Goal: Transaction & Acquisition: Download file/media

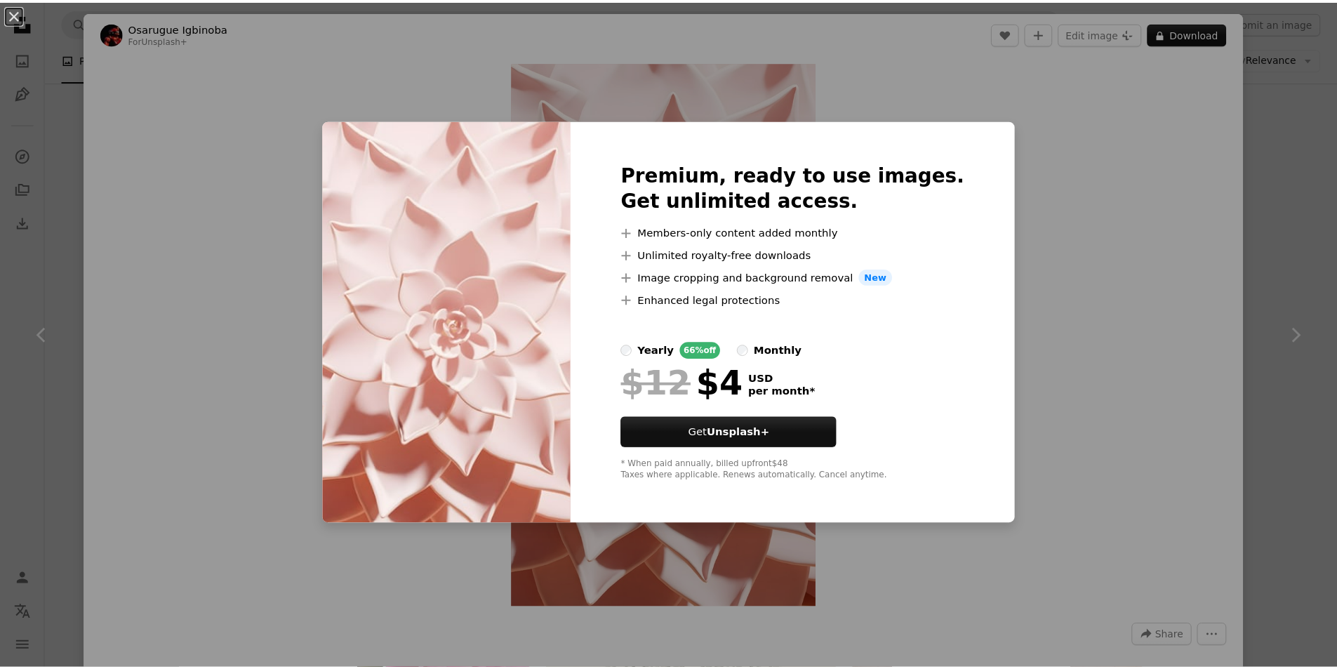
scroll to position [2105, 0]
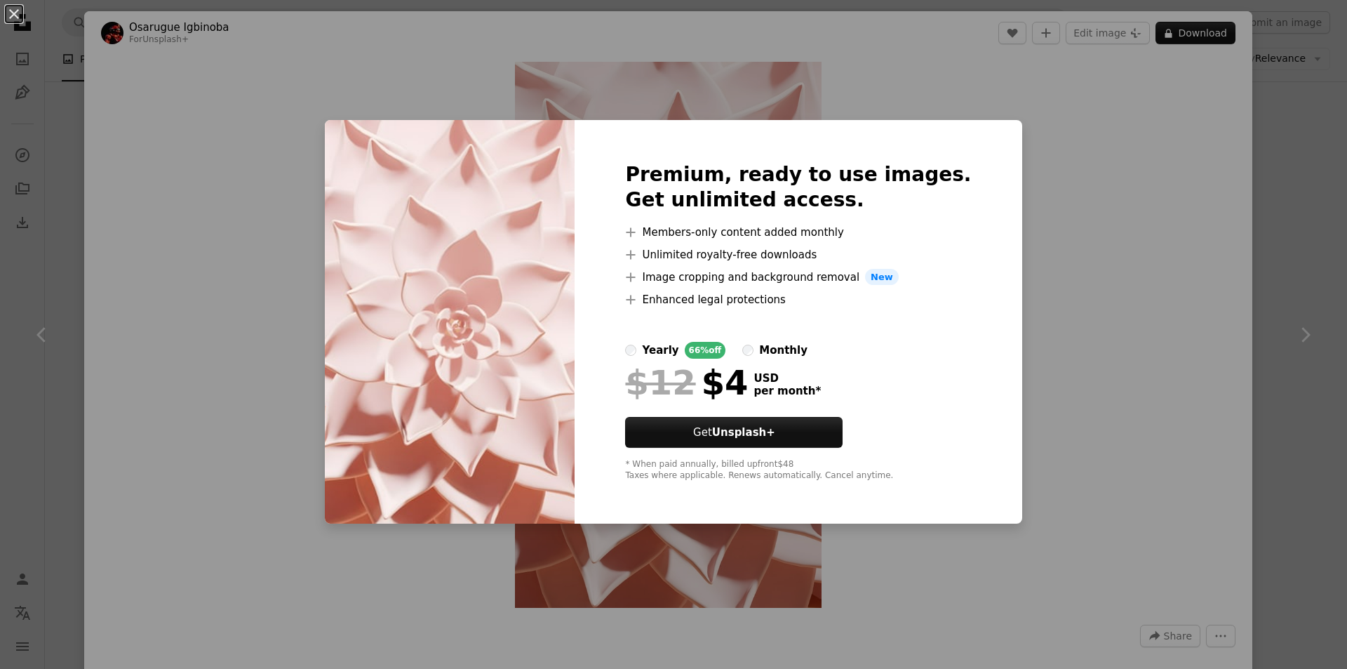
click at [1086, 148] on div "An X shape Premium, ready to use images. Get unlimited access. A plus sign Memb…" at bounding box center [673, 334] width 1347 height 669
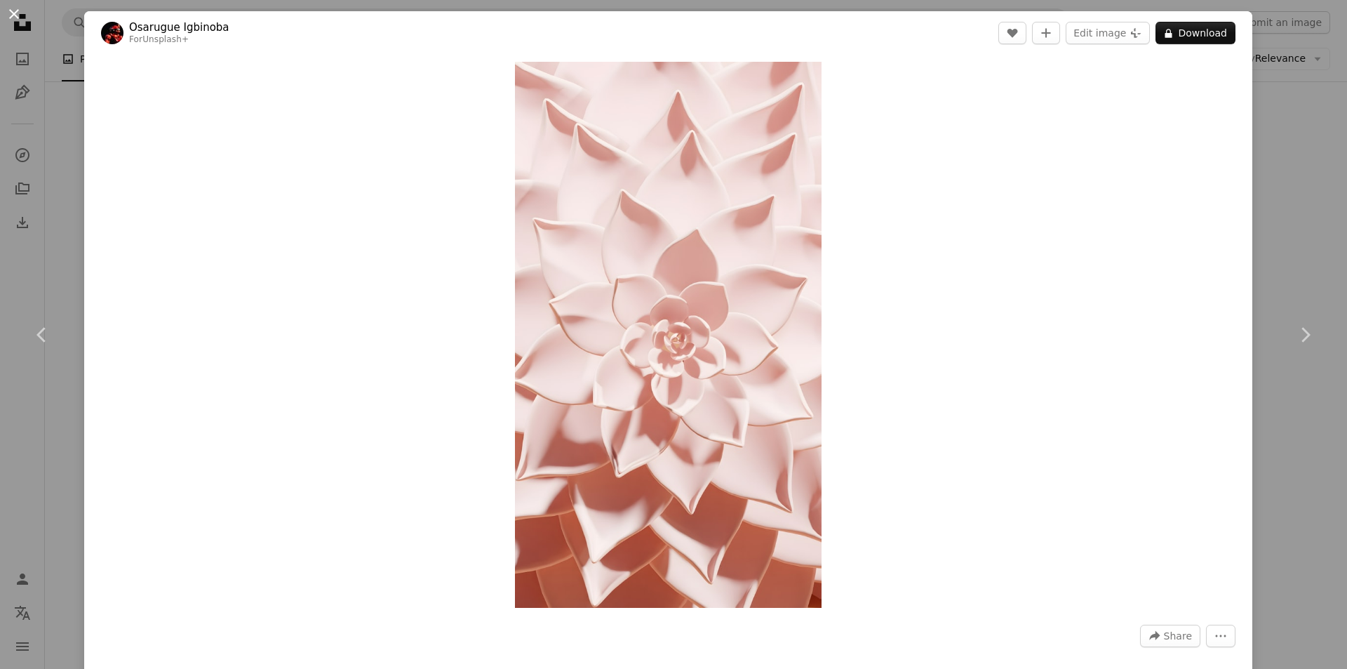
click at [15, 16] on button "An X shape" at bounding box center [14, 14] width 17 height 17
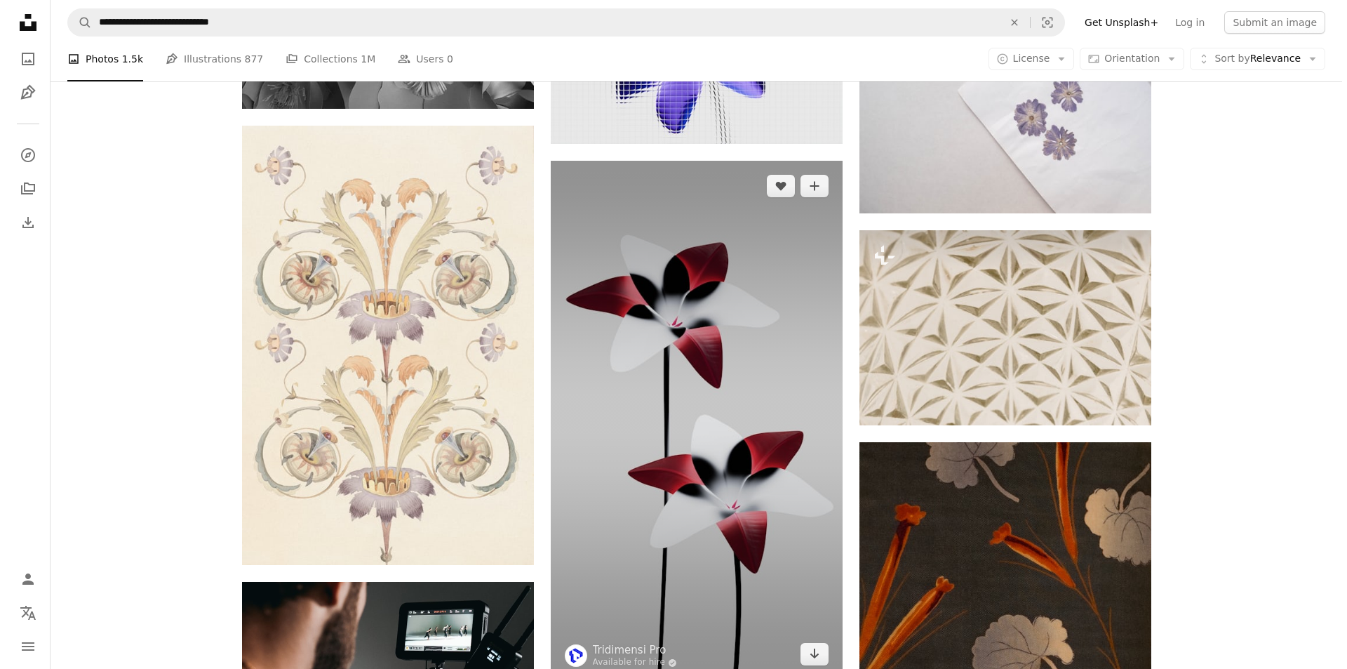
scroll to position [2526, 0]
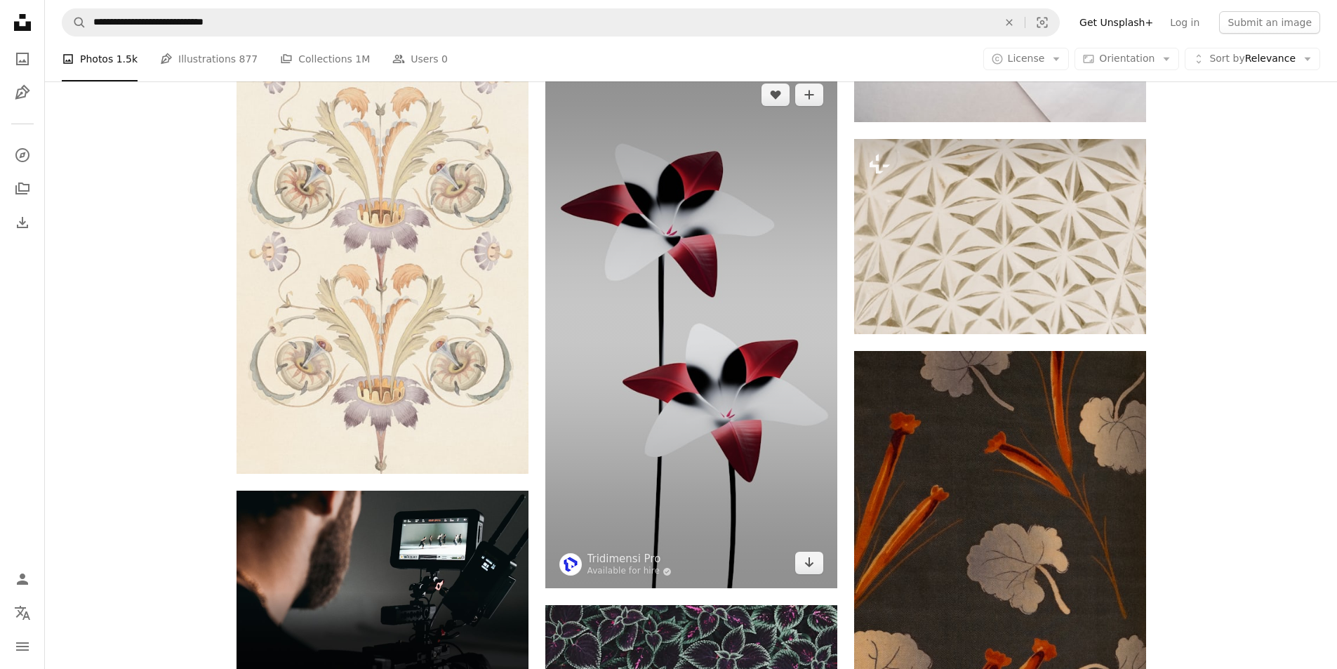
click at [713, 328] on img at bounding box center [691, 328] width 292 height 519
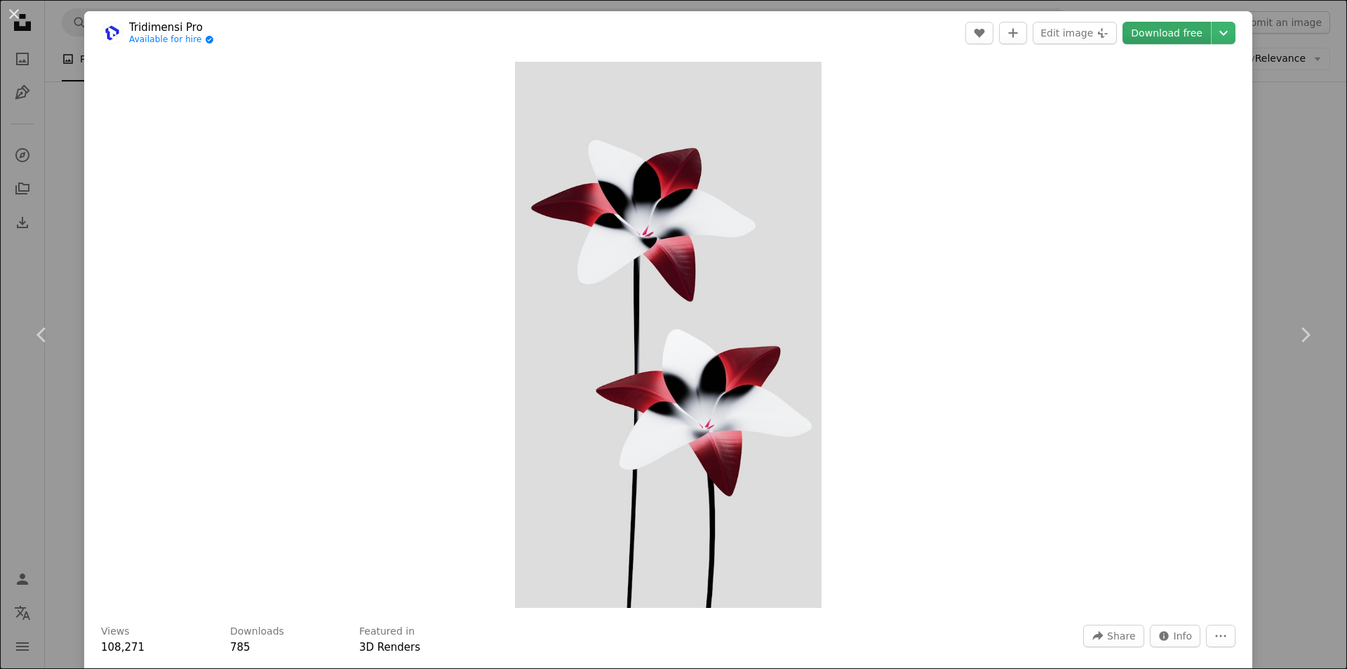
click at [1160, 36] on link "Download free" at bounding box center [1167, 33] width 88 height 22
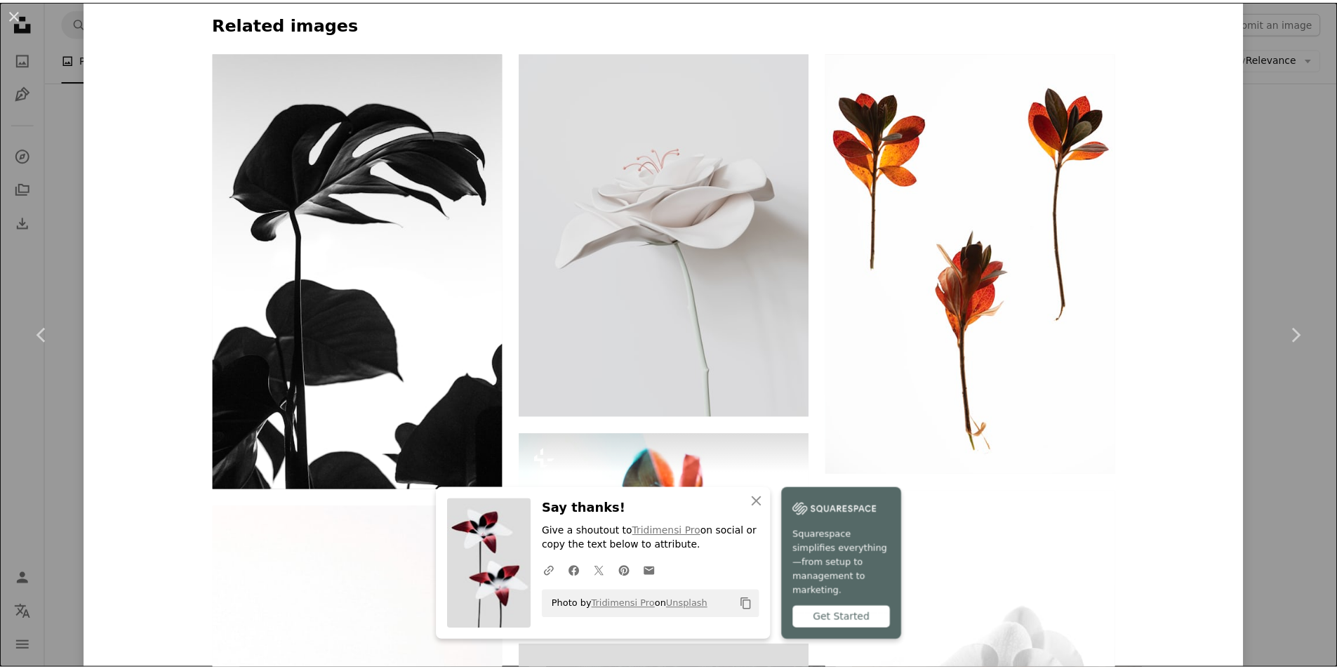
scroll to position [1193, 0]
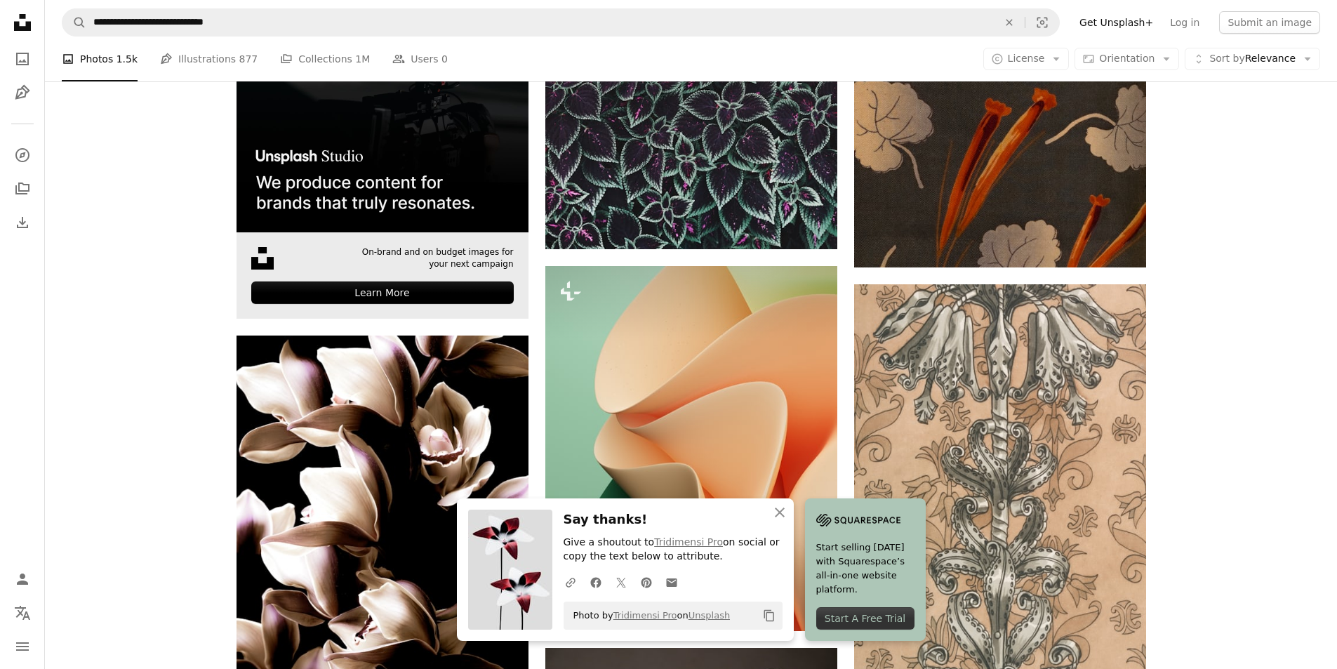
scroll to position [3087, 0]
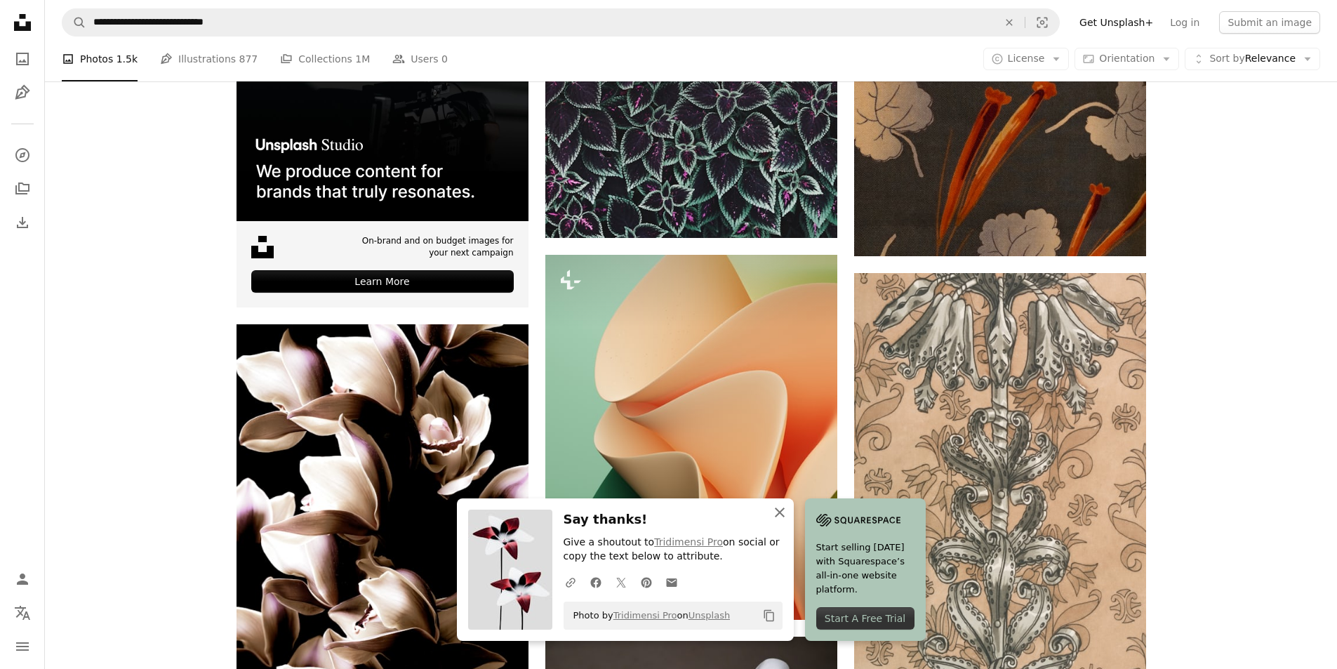
click at [780, 512] on icon "button" at bounding box center [780, 512] width 10 height 10
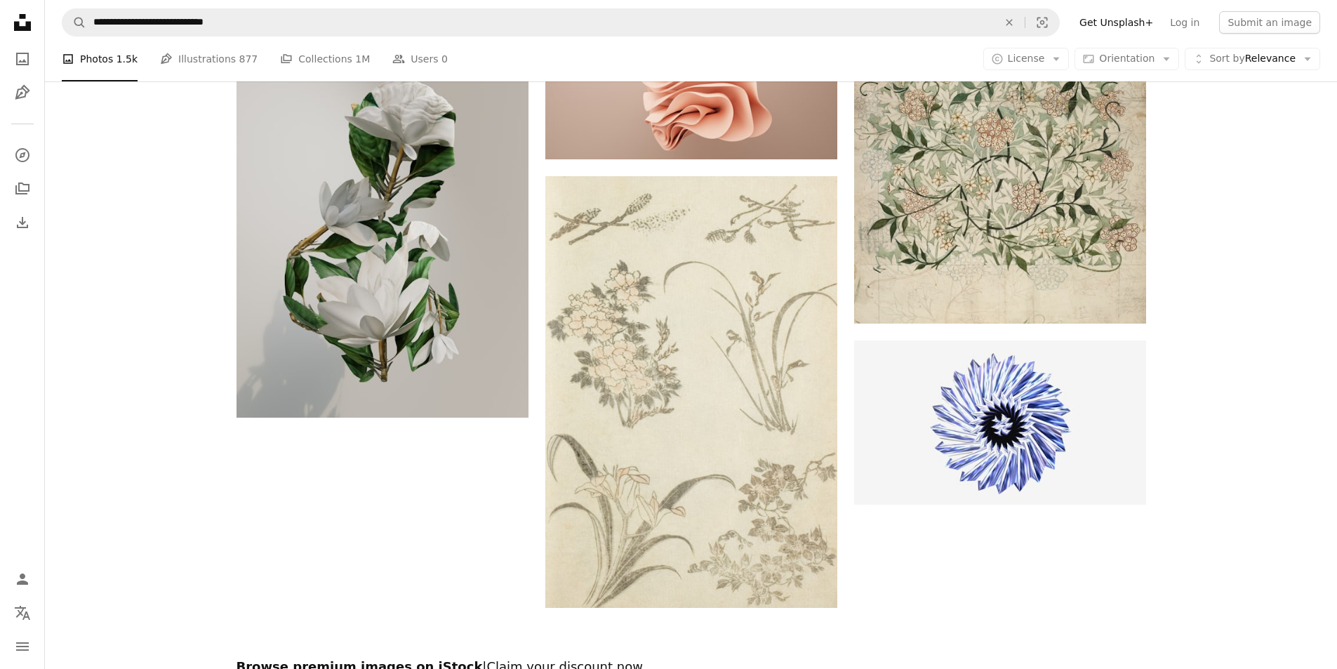
scroll to position [4493, 0]
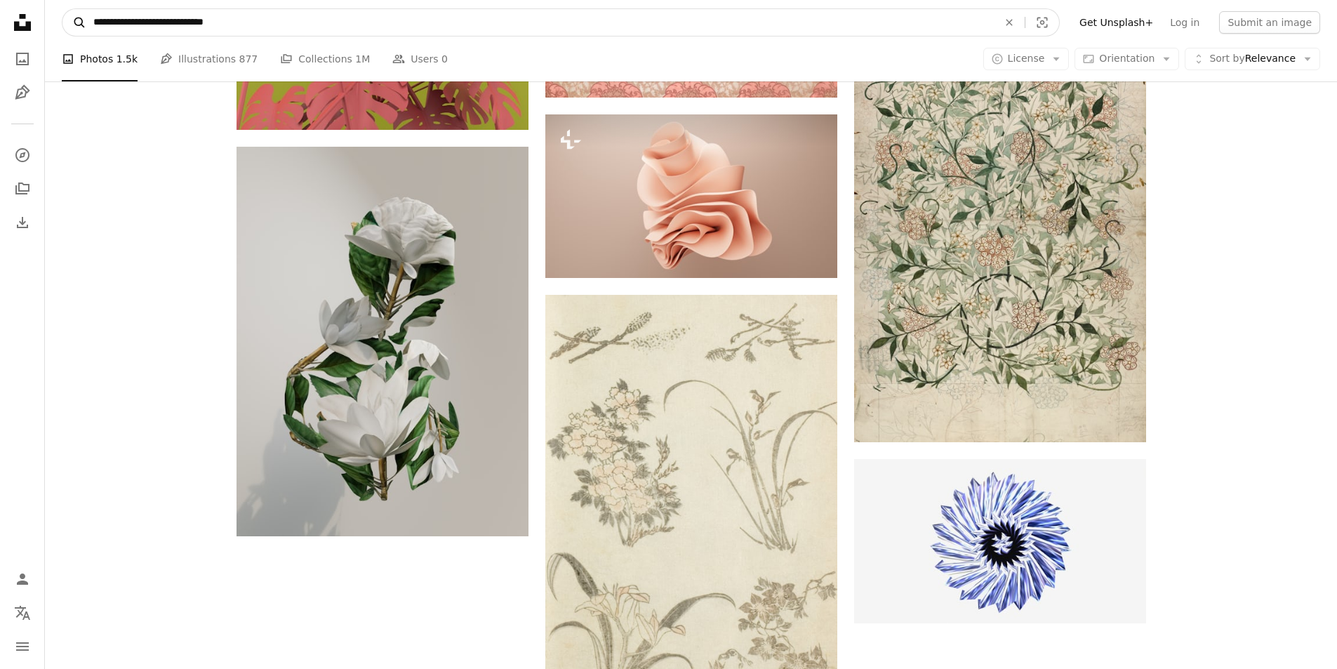
drag, startPoint x: 230, startPoint y: 23, endPoint x: 77, endPoint y: 34, distance: 153.3
click at [77, 34] on form "**********" at bounding box center [561, 22] width 998 height 28
type input "**********"
click button "A magnifying glass" at bounding box center [74, 22] width 24 height 27
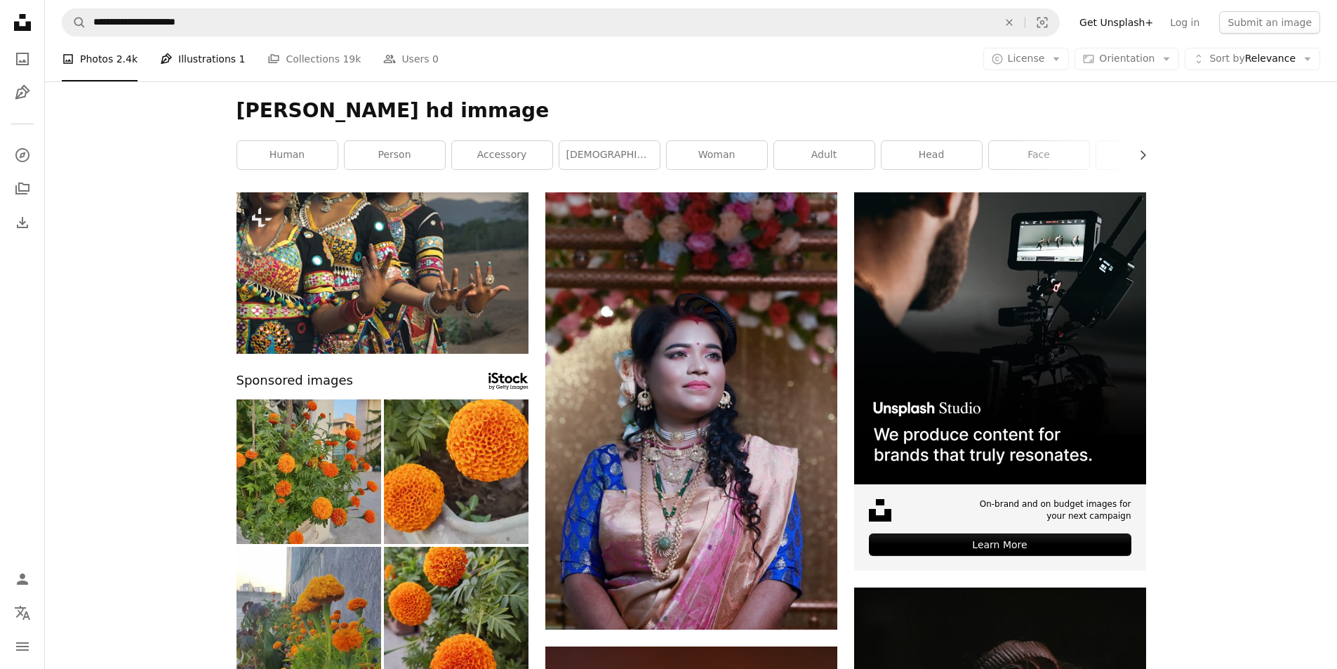
click at [213, 63] on link "Pen Tool Illustrations 1" at bounding box center [202, 58] width 85 height 45
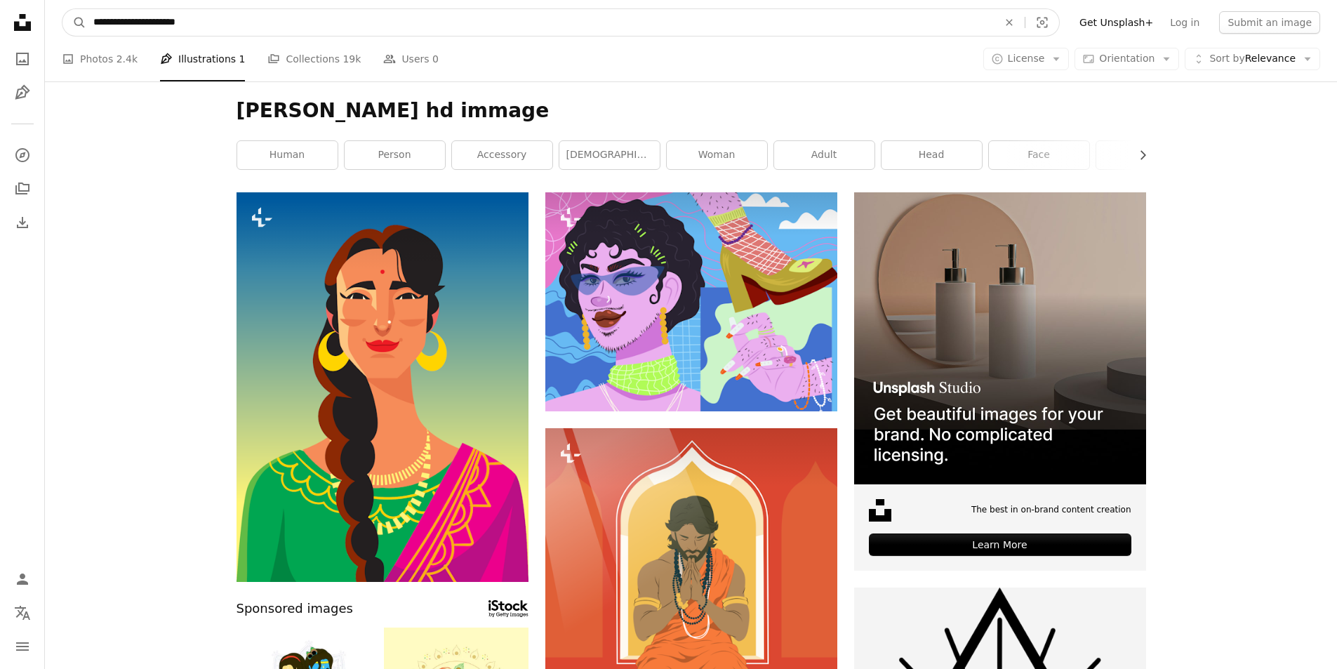
drag, startPoint x: 210, startPoint y: 27, endPoint x: 44, endPoint y: 27, distance: 167.0
type input "**********"
click button "A magnifying glass" at bounding box center [74, 22] width 24 height 27
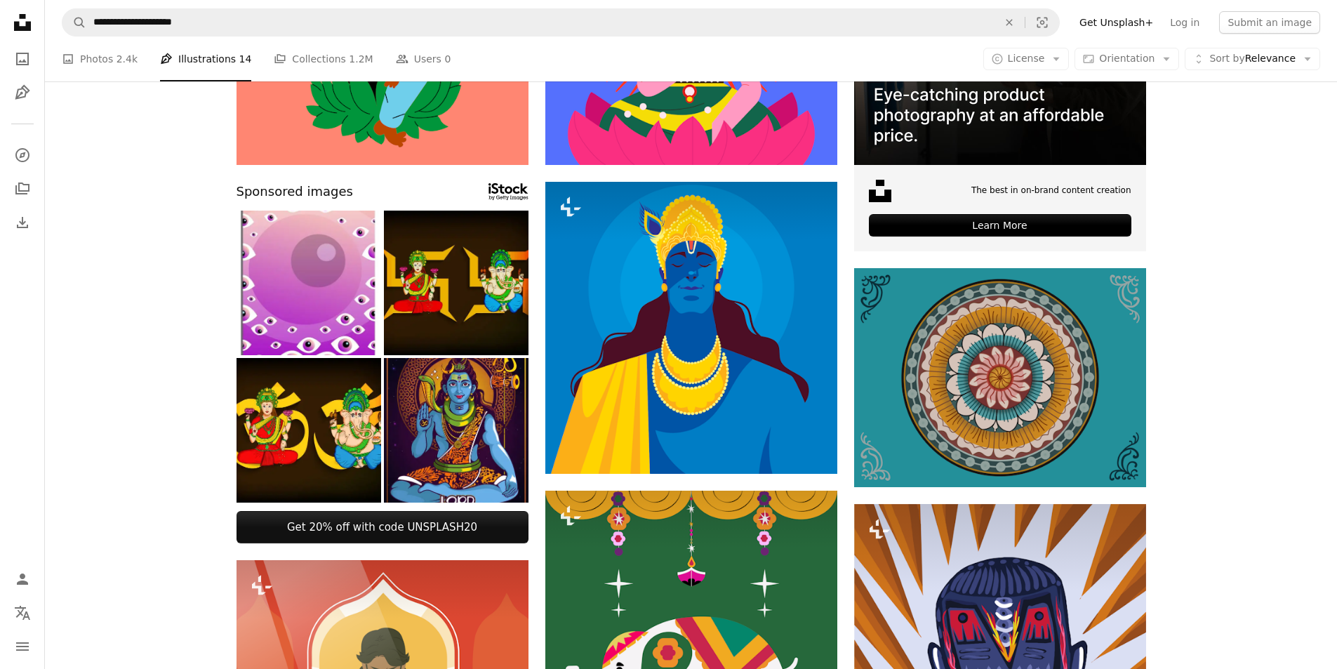
scroll to position [561, 0]
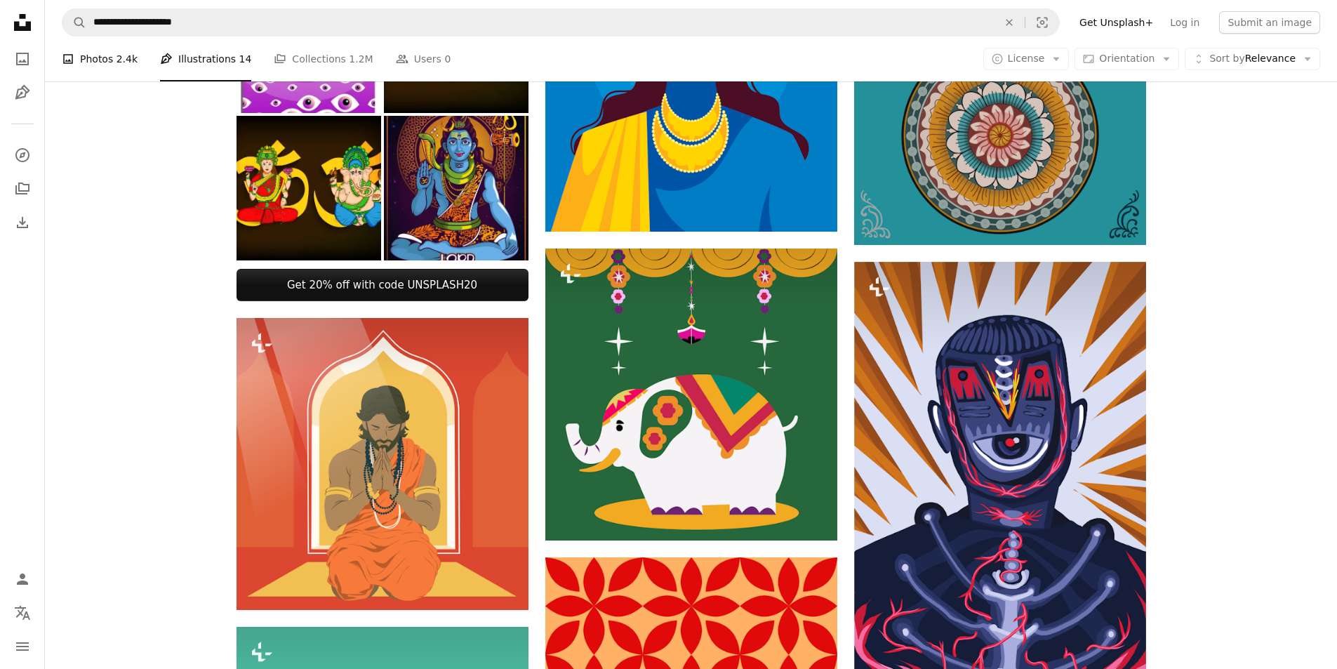
click at [112, 55] on link "A photo Photos 2.4k" at bounding box center [100, 58] width 76 height 45
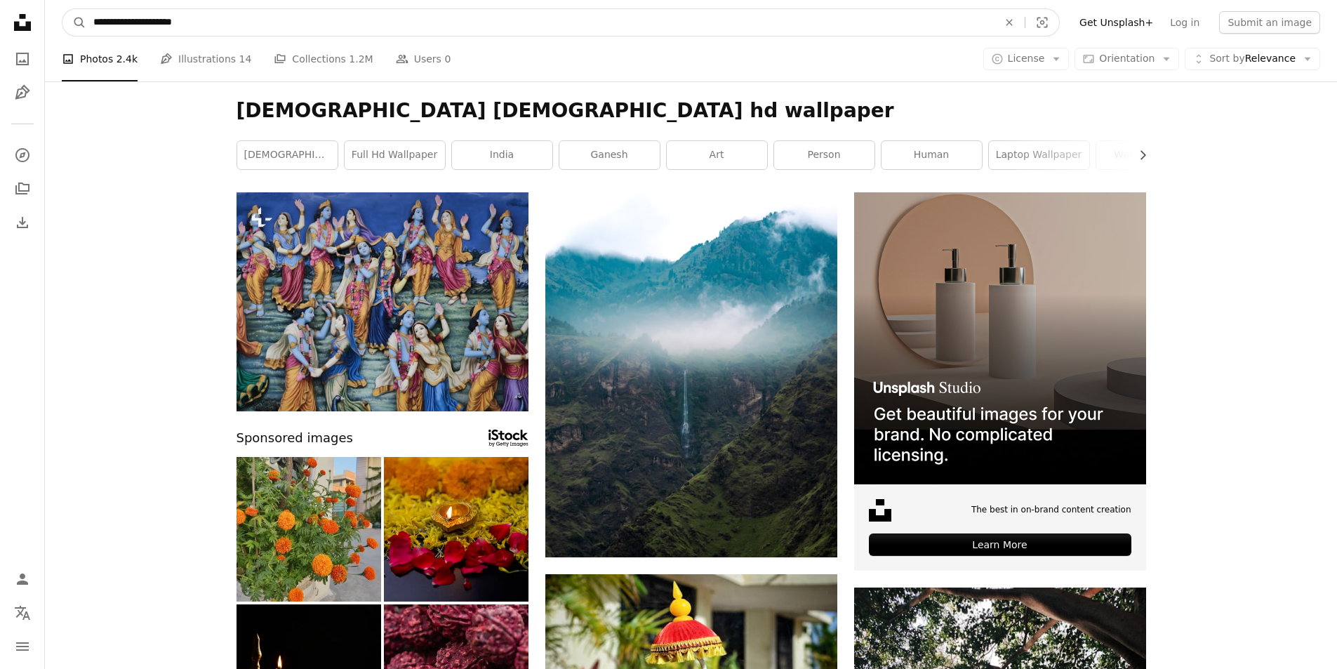
click at [242, 22] on input "**********" at bounding box center [539, 22] width 907 height 27
type input "**********"
click button "A magnifying glass" at bounding box center [74, 22] width 24 height 27
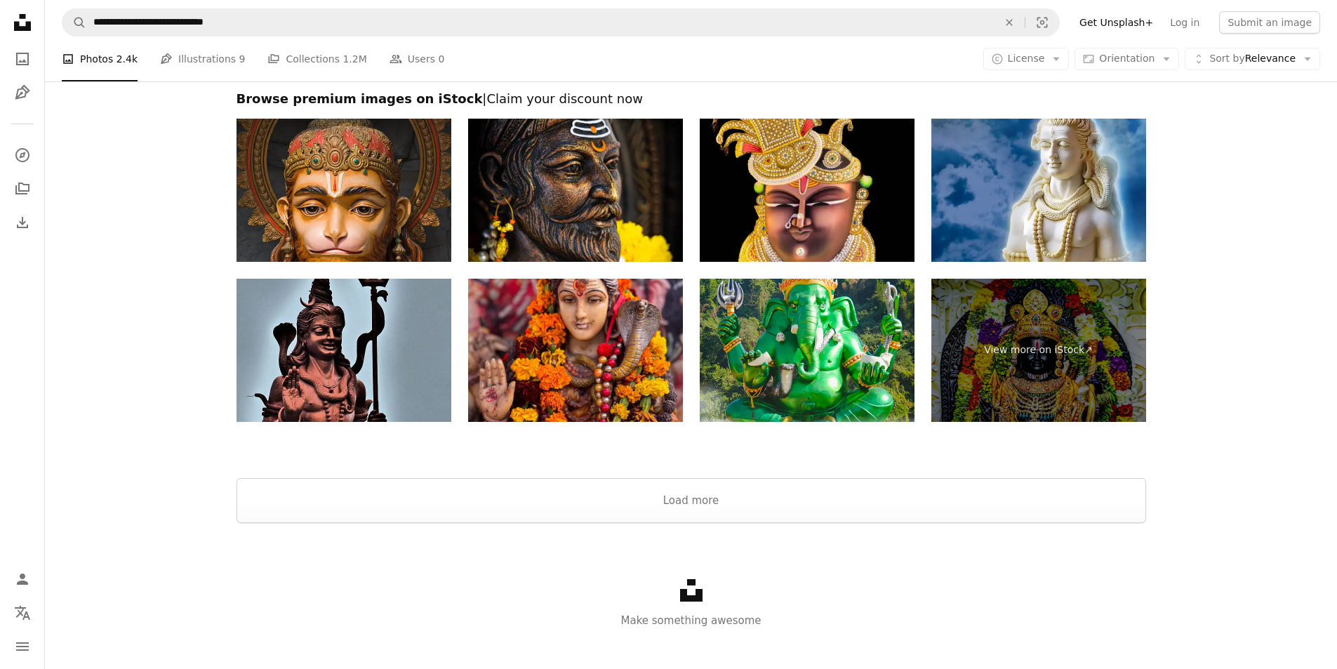
scroll to position [2641, 0]
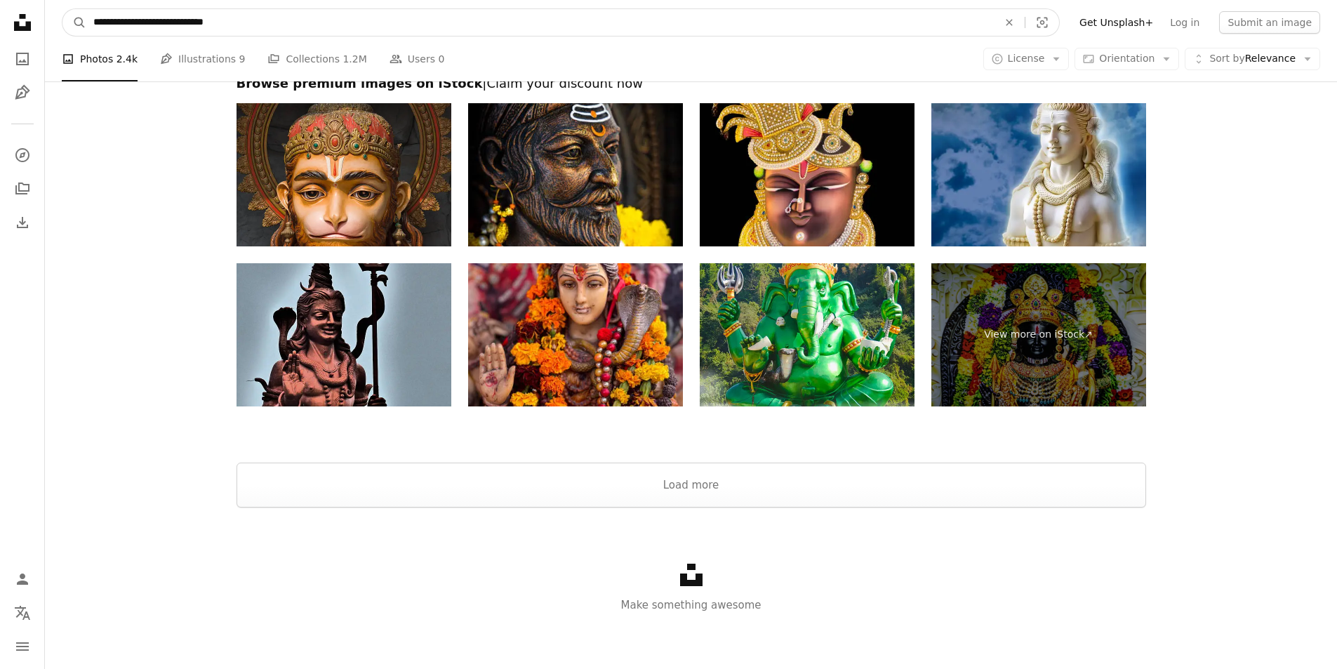
click at [140, 22] on input "**********" at bounding box center [539, 22] width 907 height 27
type input "**********"
click at [62, 9] on button "A magnifying glass" at bounding box center [74, 22] width 24 height 27
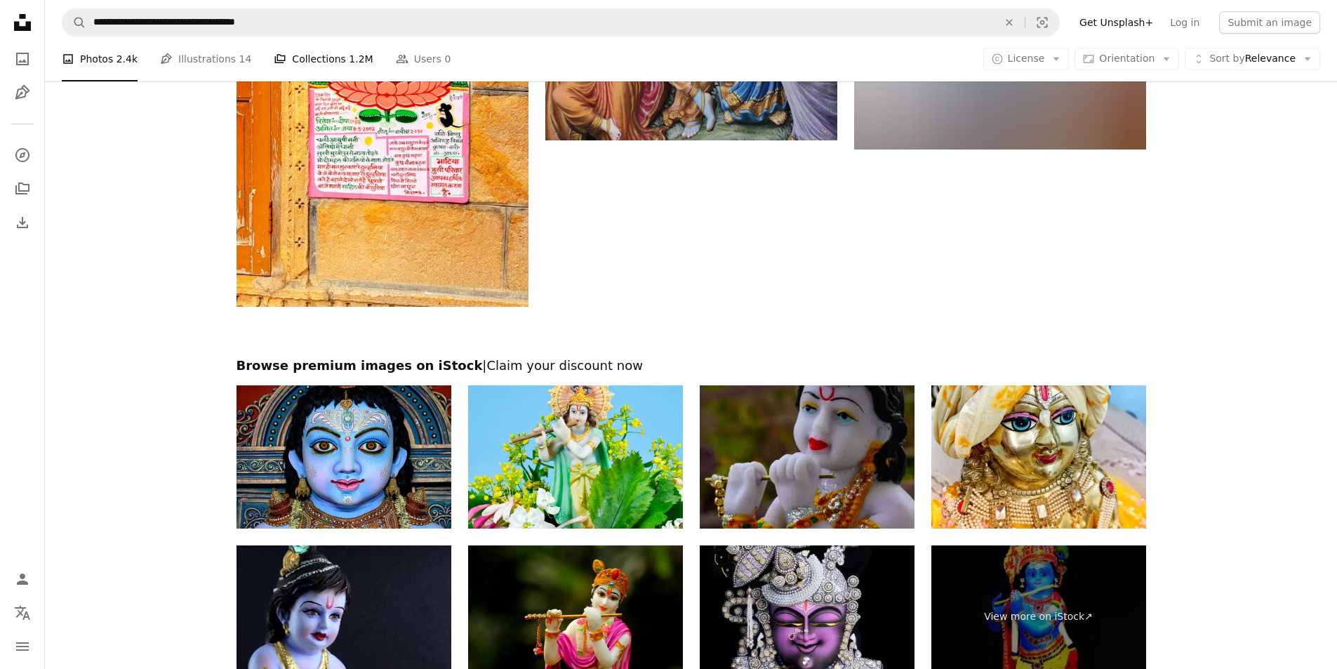
scroll to position [2386, 0]
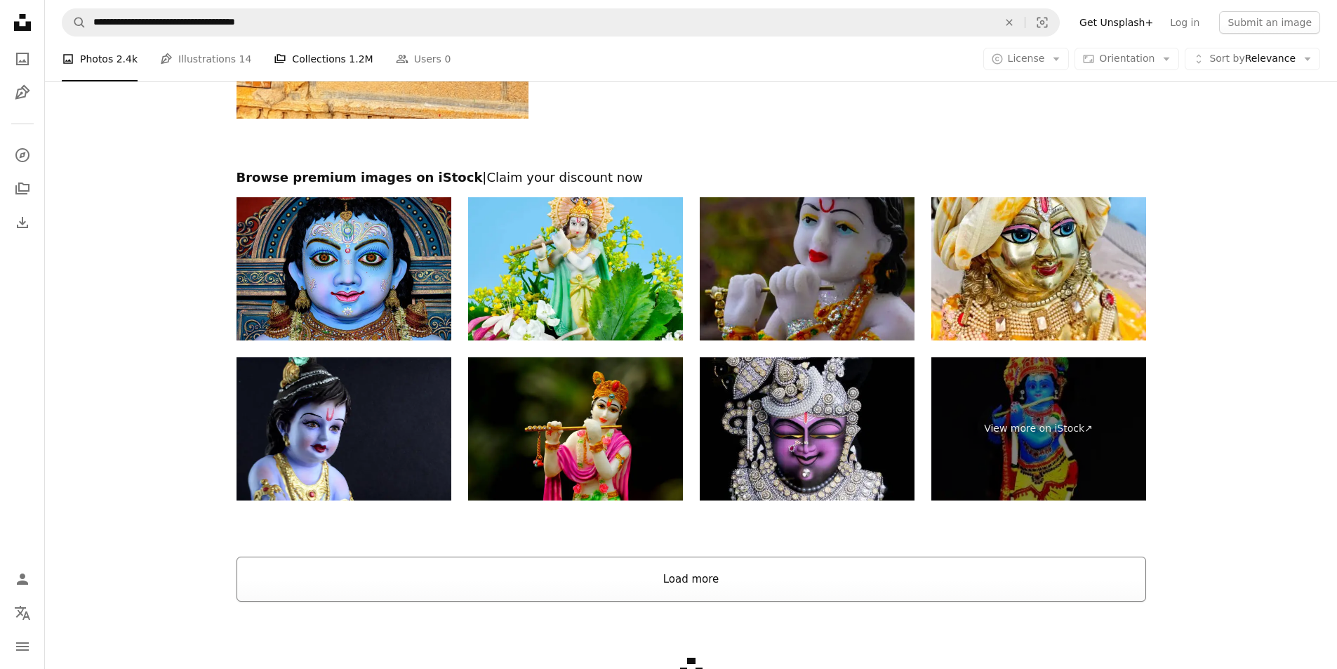
click at [697, 556] on button "Load more" at bounding box center [690, 578] width 909 height 45
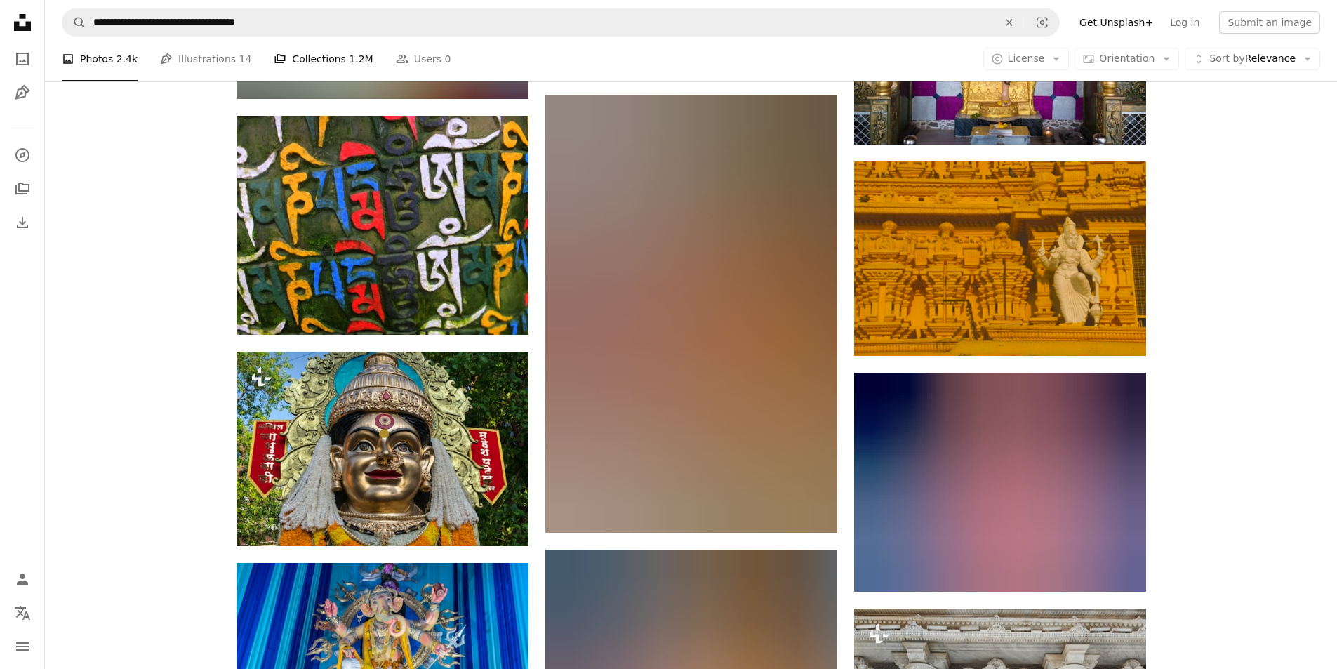
scroll to position [10454, 0]
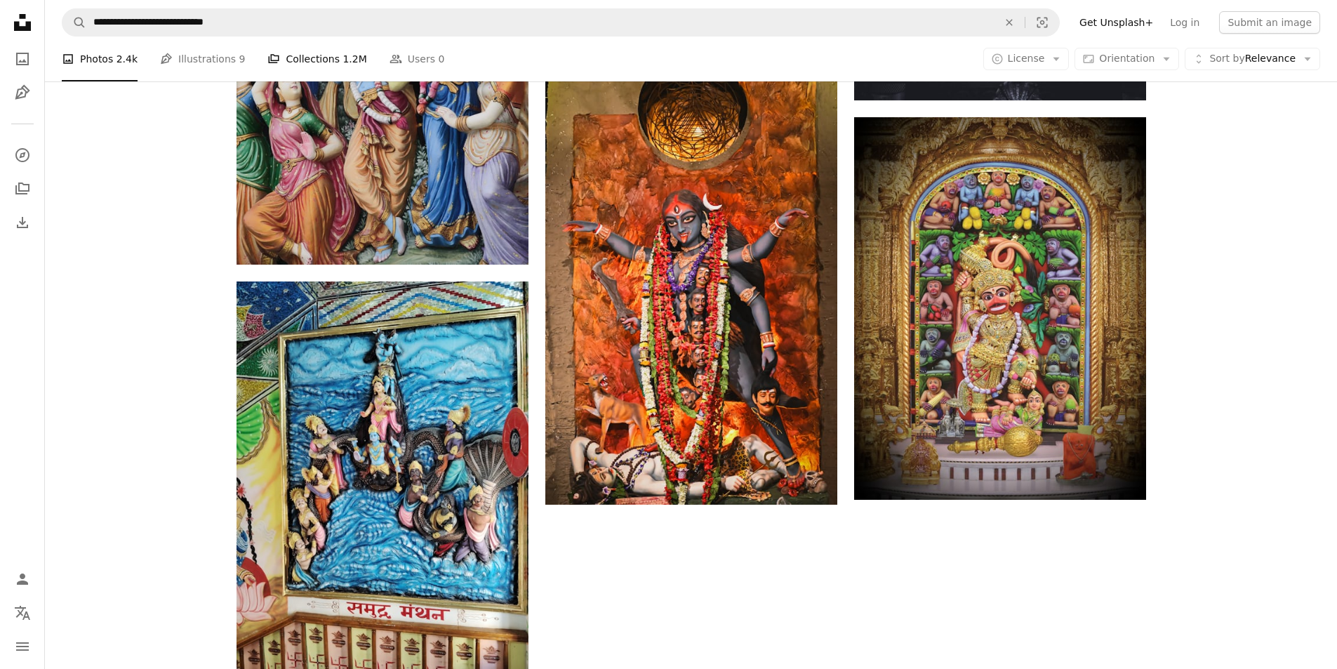
scroll to position [2609, 0]
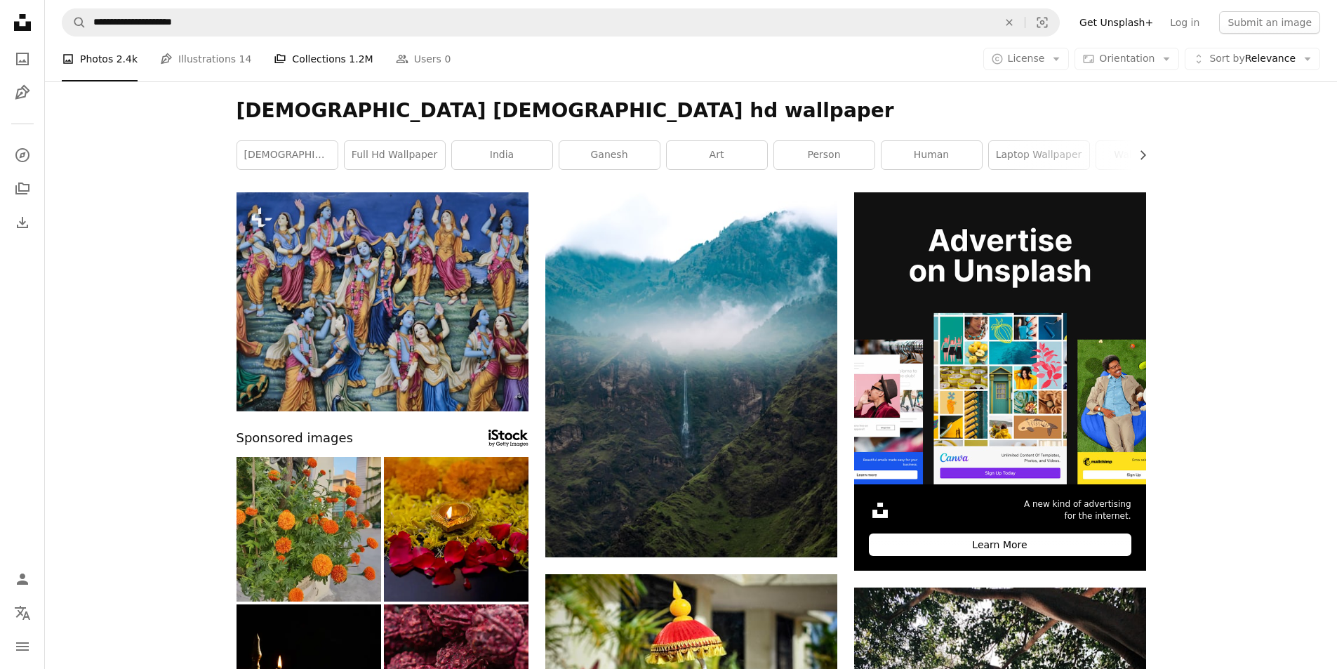
scroll to position [561, 0]
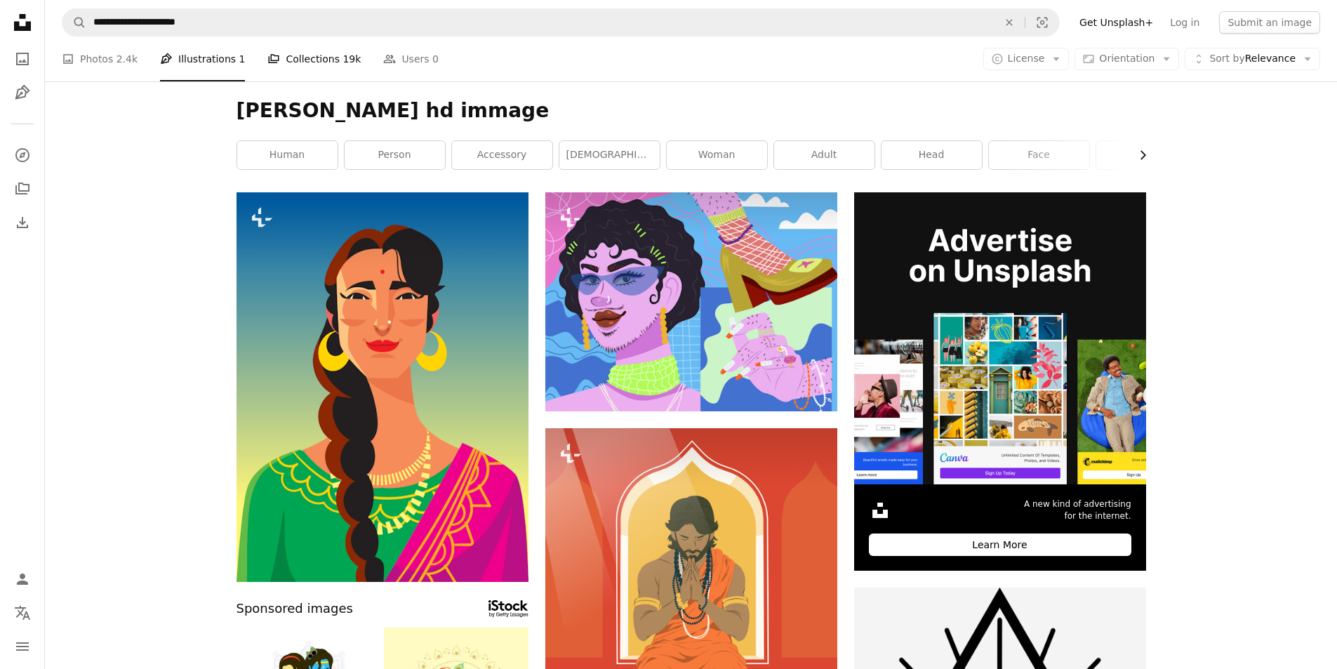
click at [1145, 154] on icon "Chevron right" at bounding box center [1142, 155] width 14 height 14
click at [1145, 154] on div "photography" at bounding box center [1095, 154] width 102 height 29
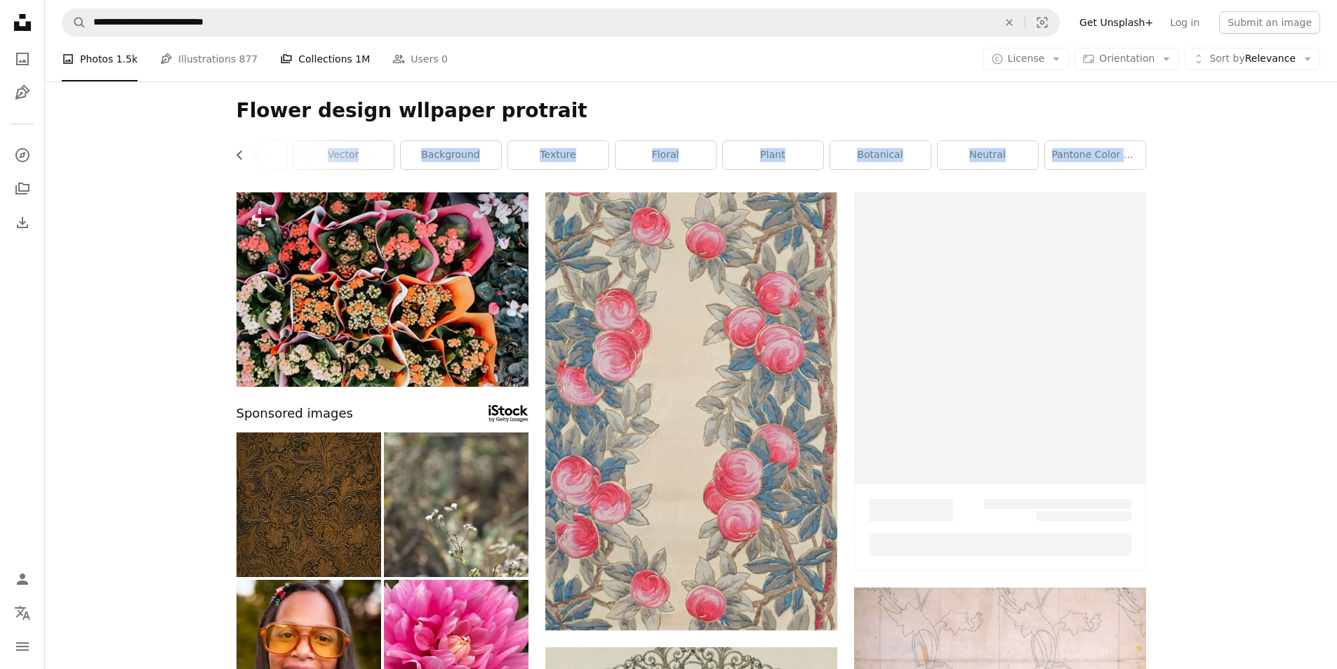
scroll to position [4493, 0]
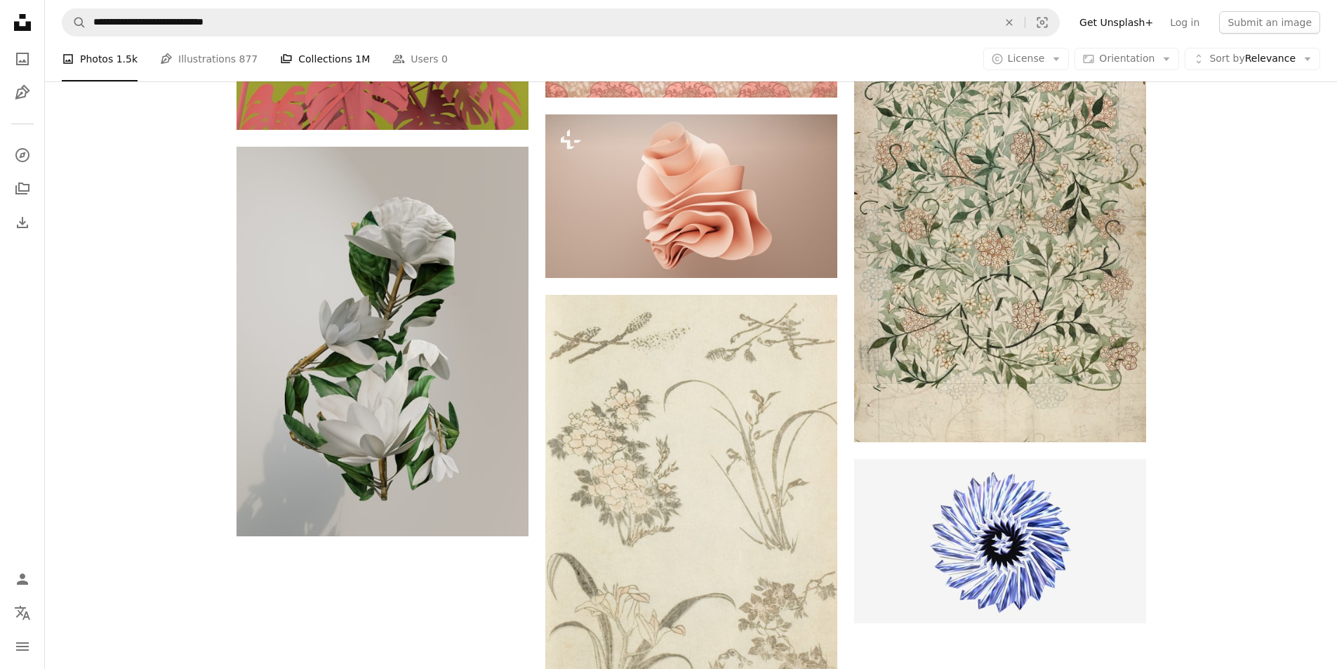
scroll to position [702, 0]
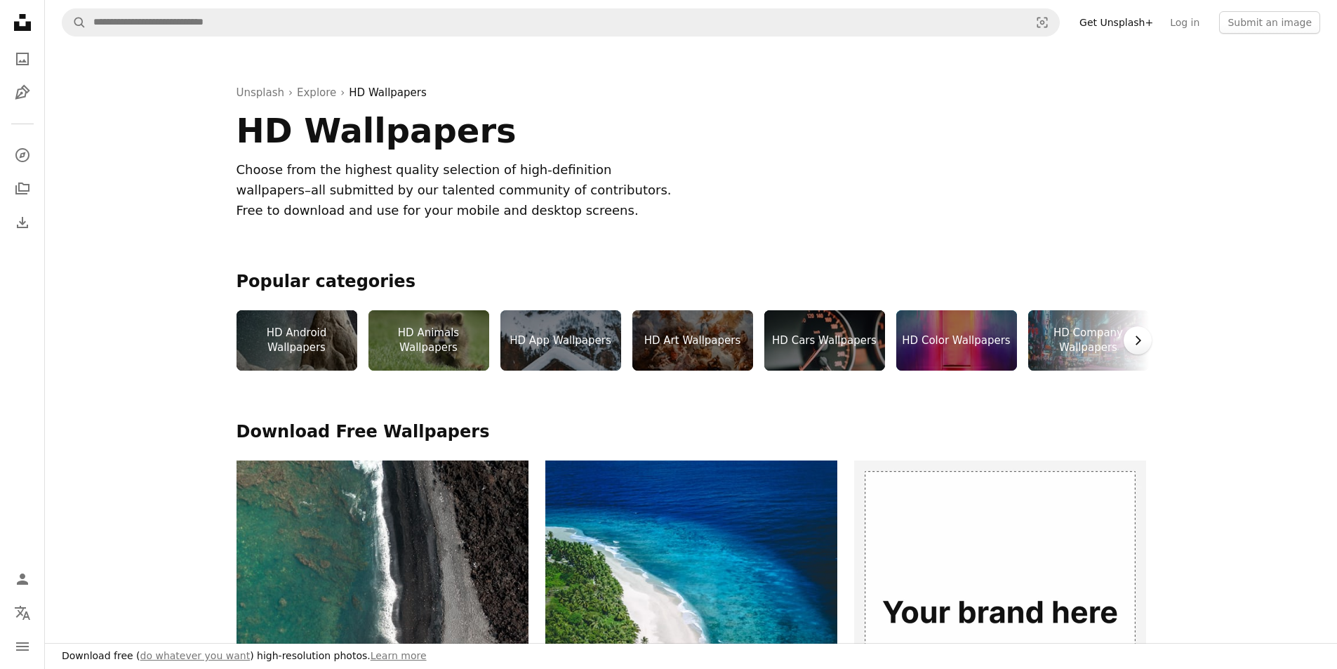
click at [1136, 341] on icon "Chevron right" at bounding box center [1137, 340] width 14 height 14
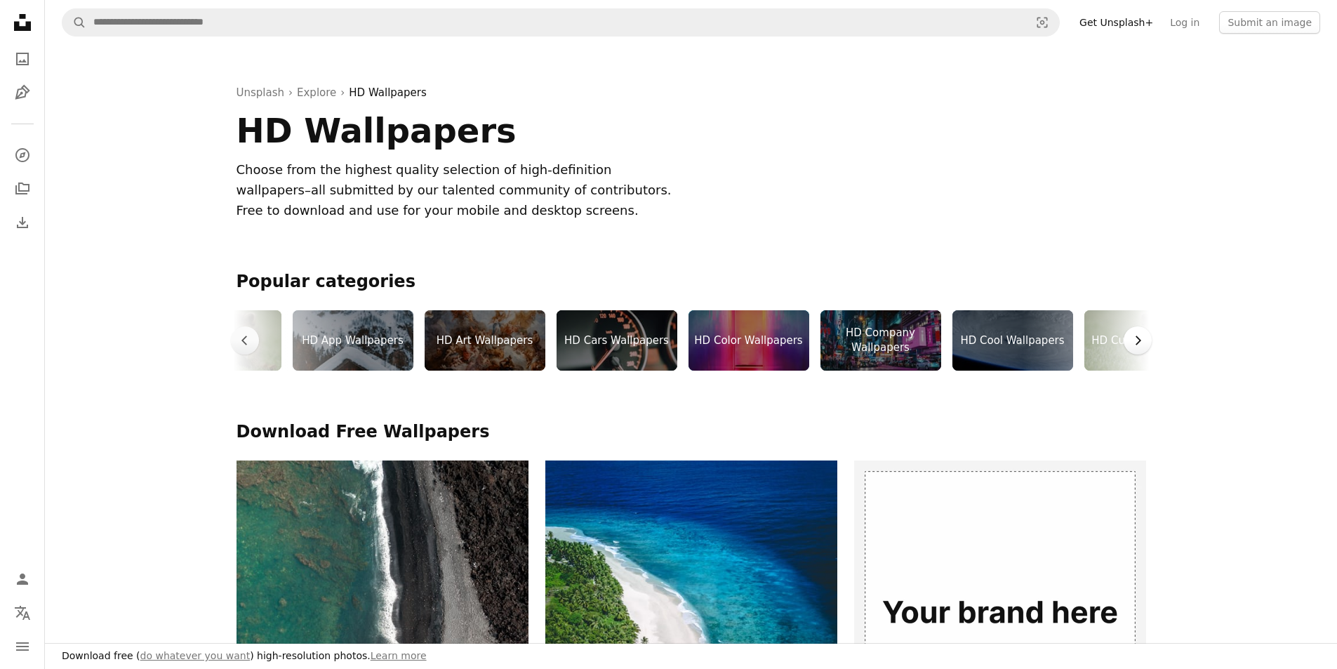
scroll to position [0, 210]
click at [1134, 345] on icon "Chevron right" at bounding box center [1137, 340] width 14 height 14
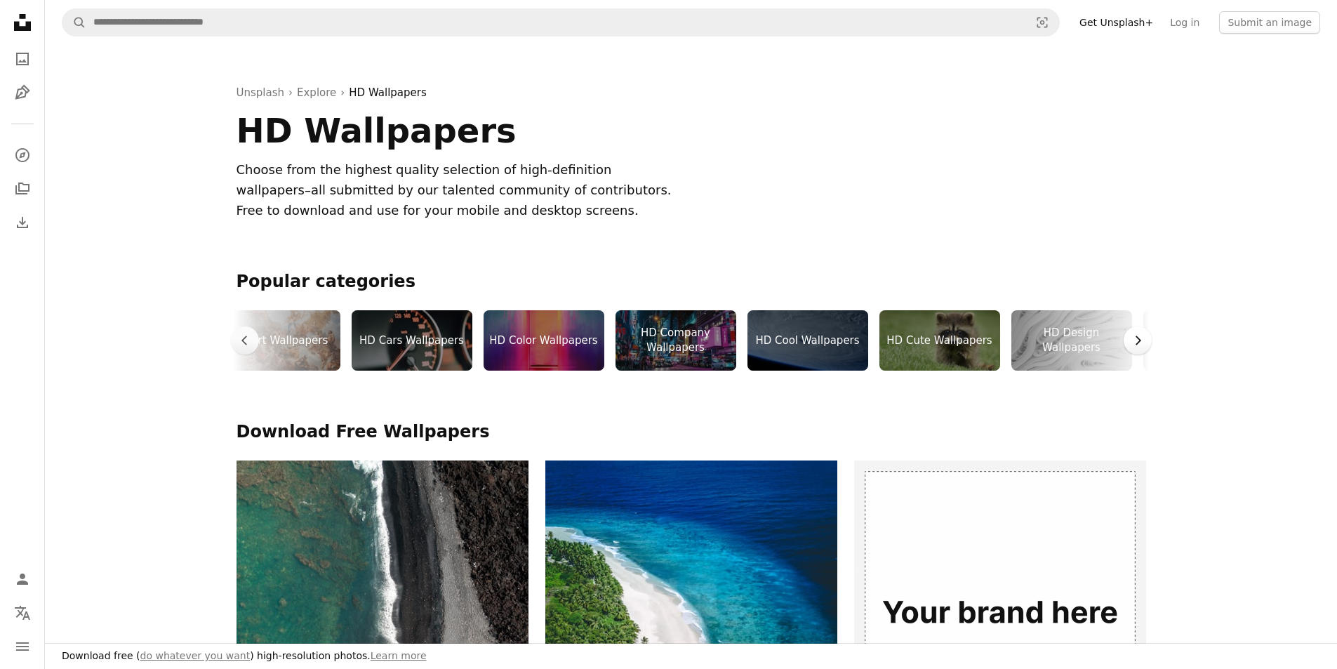
scroll to position [0, 421]
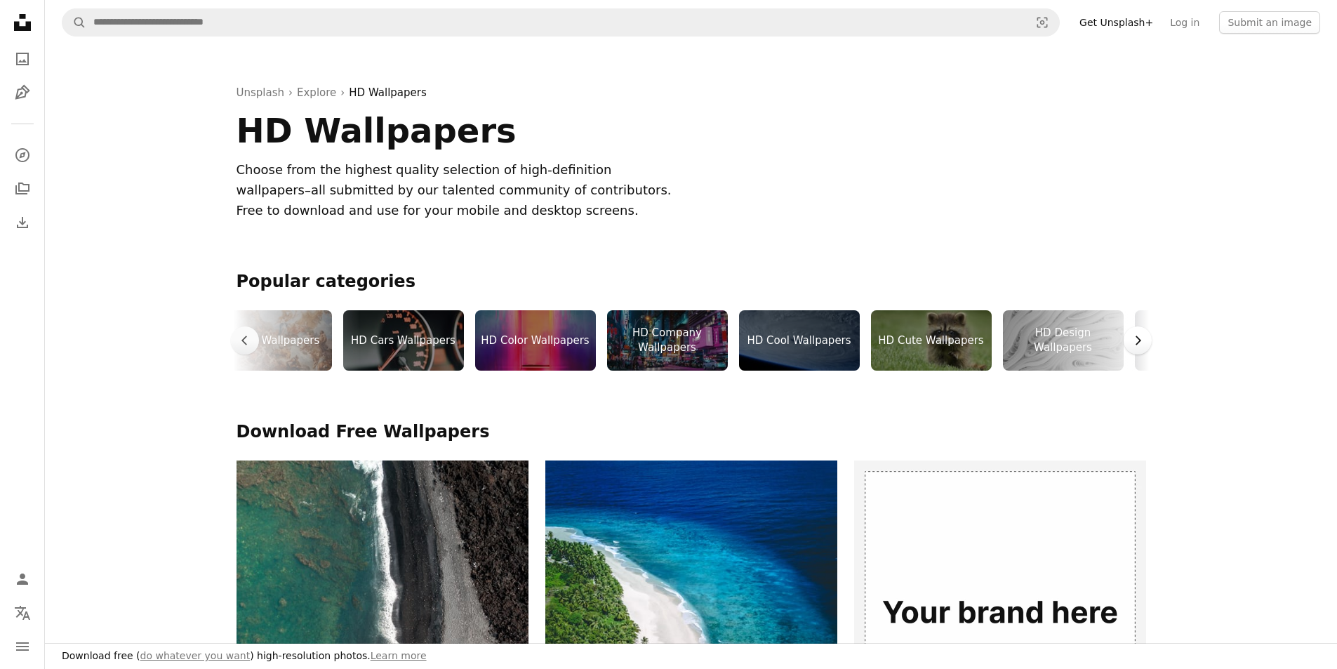
click at [1134, 345] on icon "Chevron right" at bounding box center [1137, 340] width 14 height 14
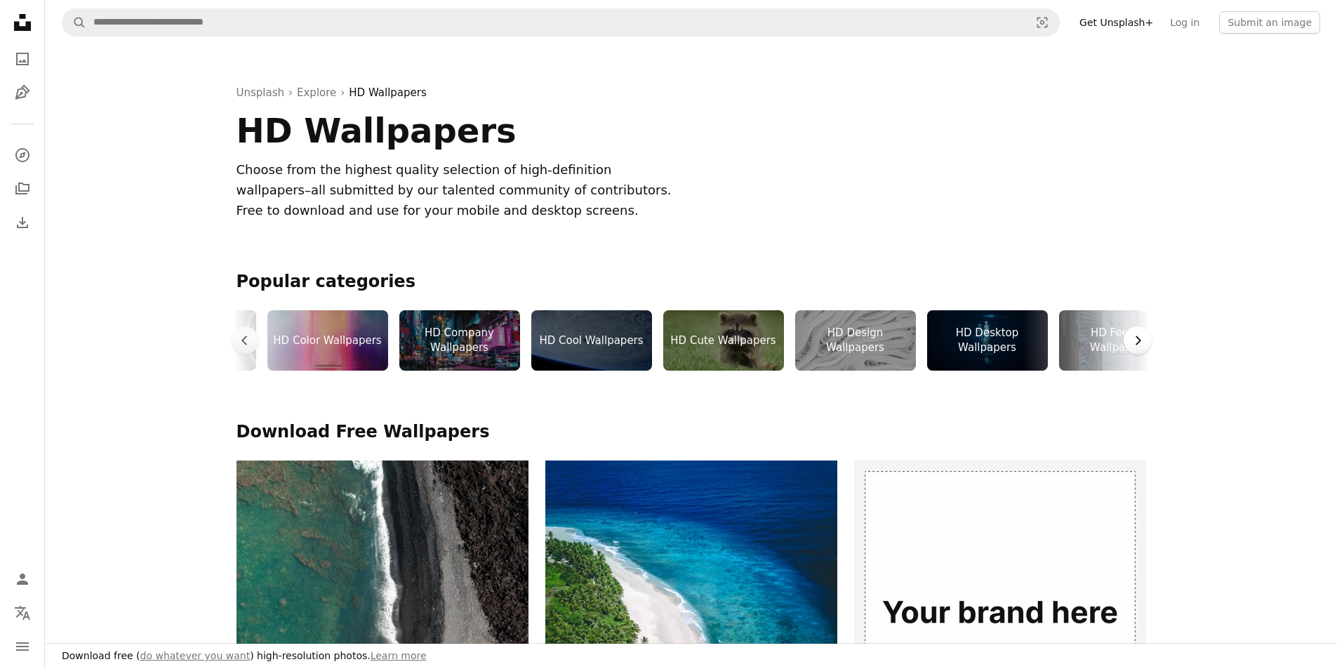
scroll to position [0, 631]
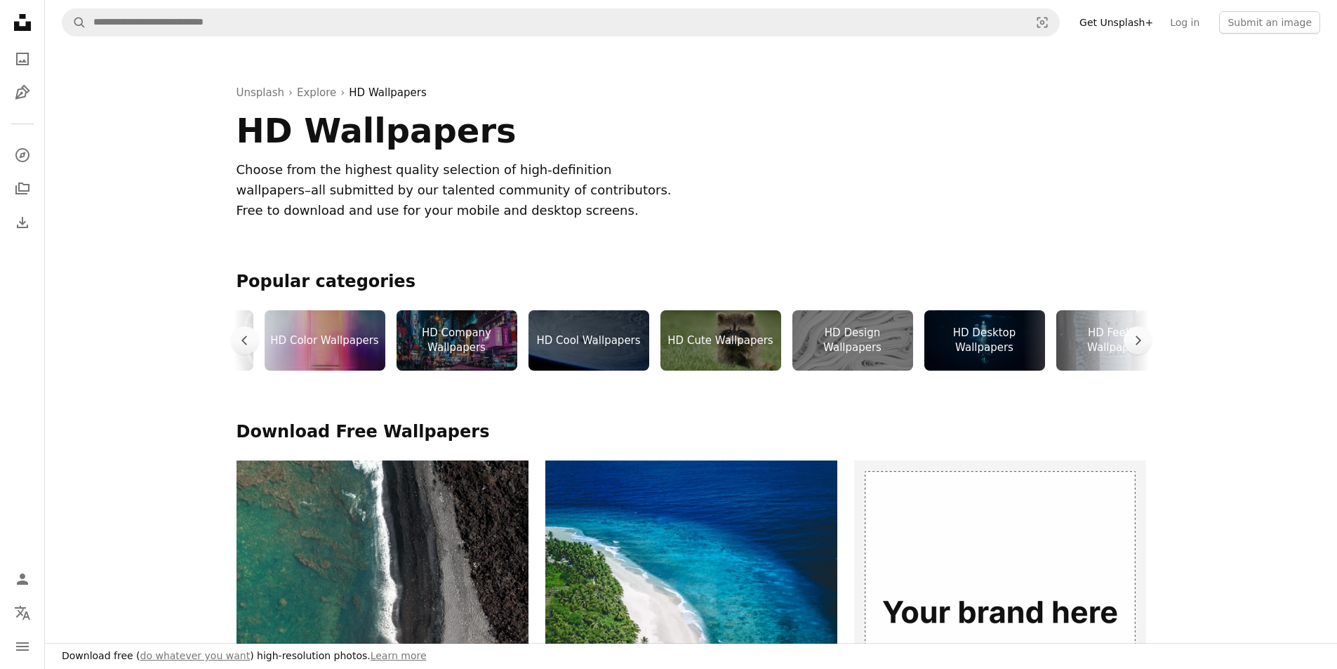
click at [880, 349] on div "HD Design Wallpapers" at bounding box center [852, 340] width 121 height 60
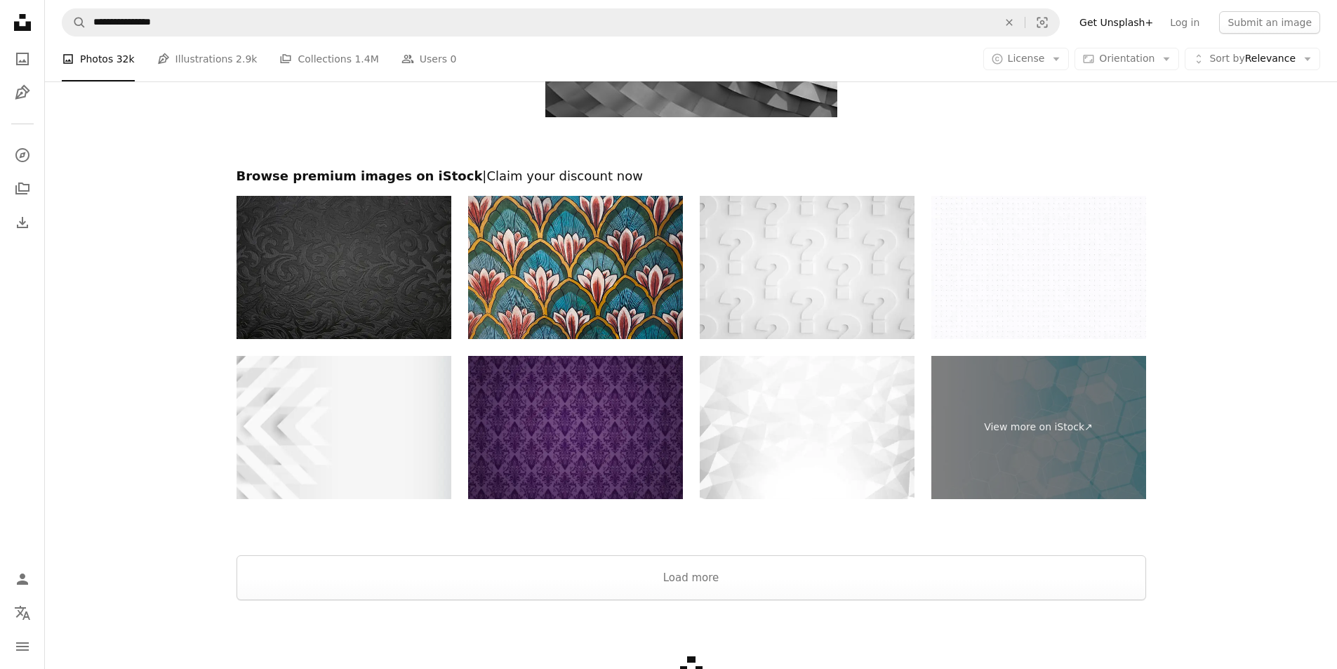
scroll to position [2546, 0]
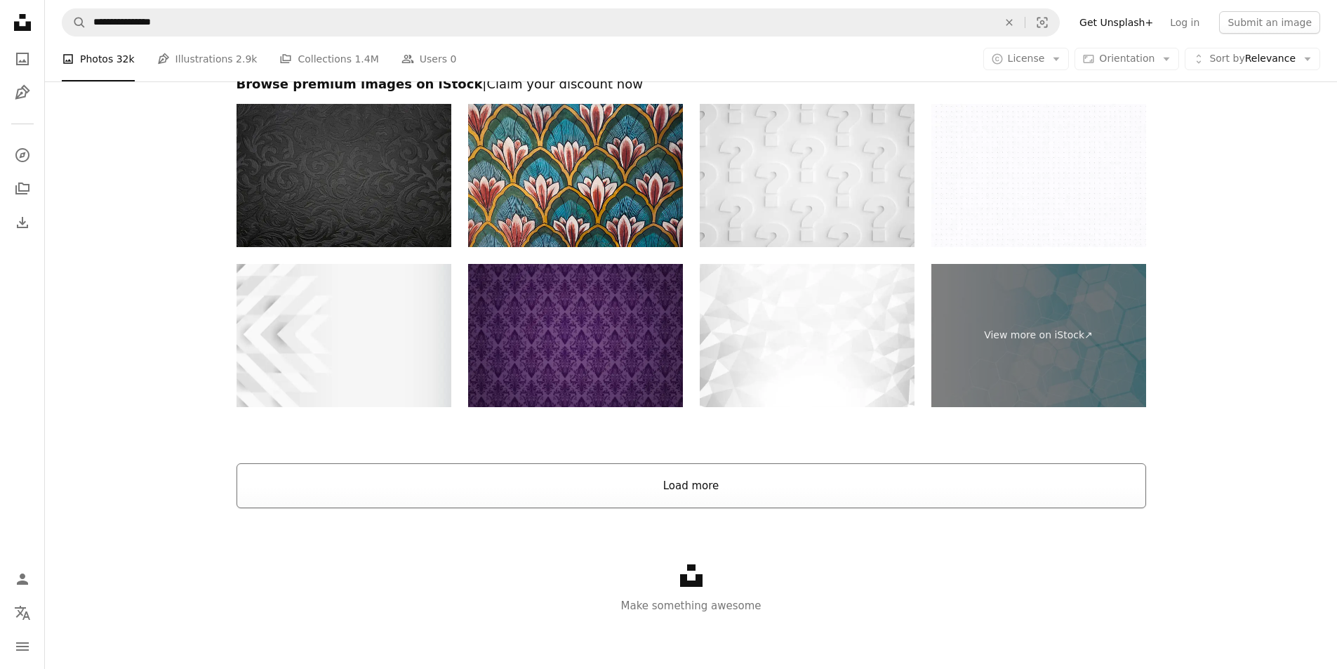
click at [711, 479] on button "Load more" at bounding box center [690, 485] width 909 height 45
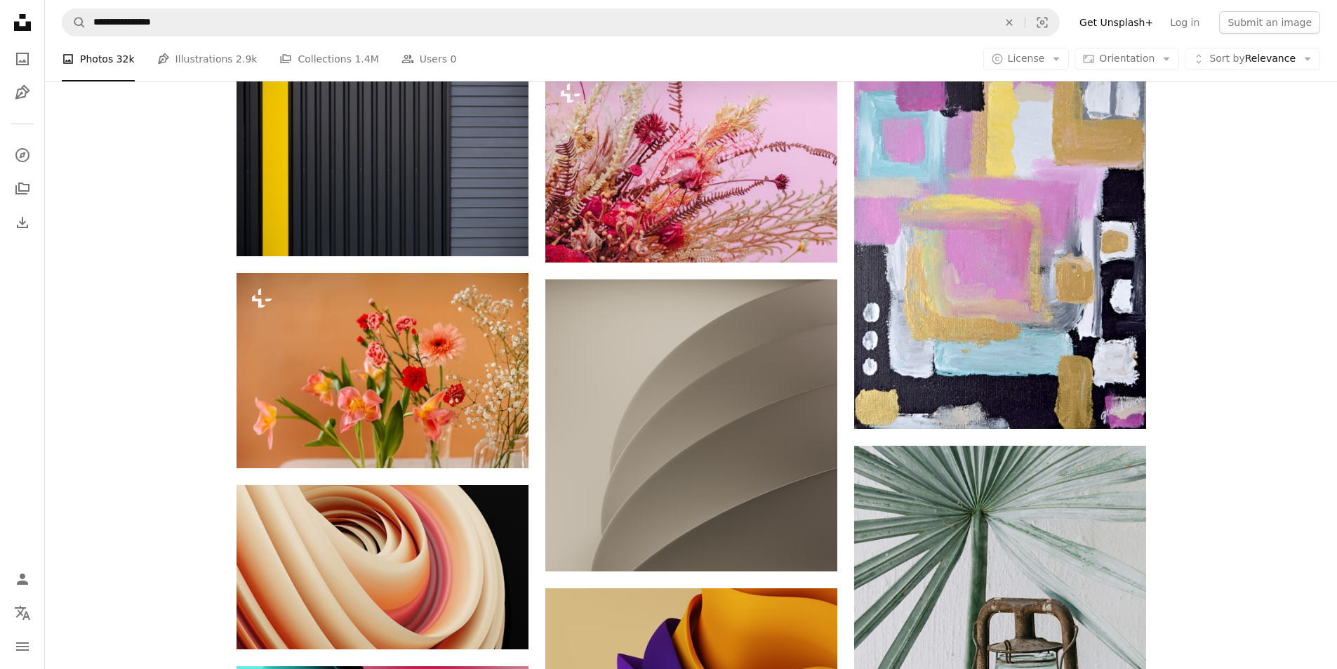
scroll to position [9773, 0]
